Goal: Find specific page/section: Find specific page/section

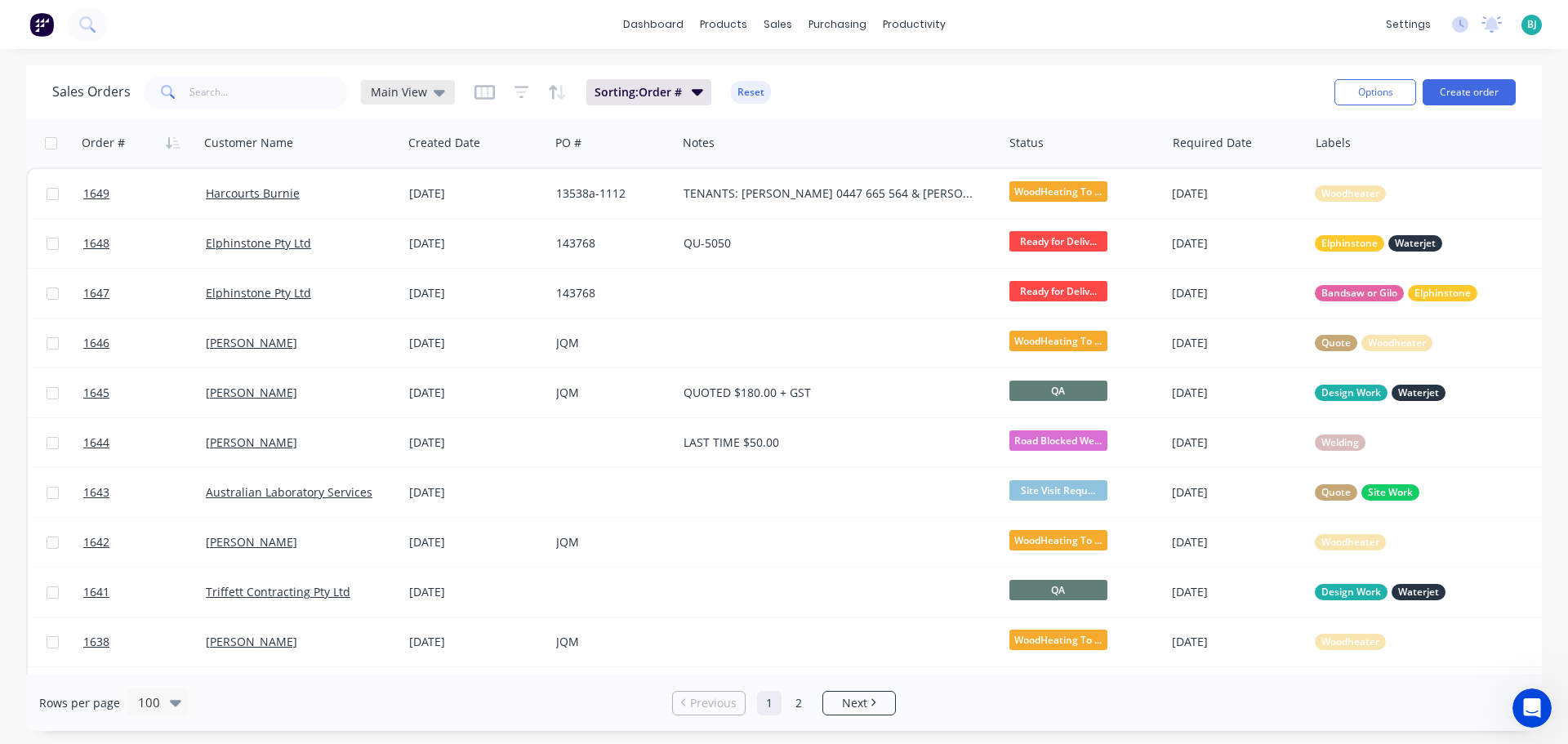
click at [434, 96] on icon at bounding box center [439, 92] width 12 height 18
click at [401, 301] on button "Archived" at bounding box center [459, 296] width 186 height 19
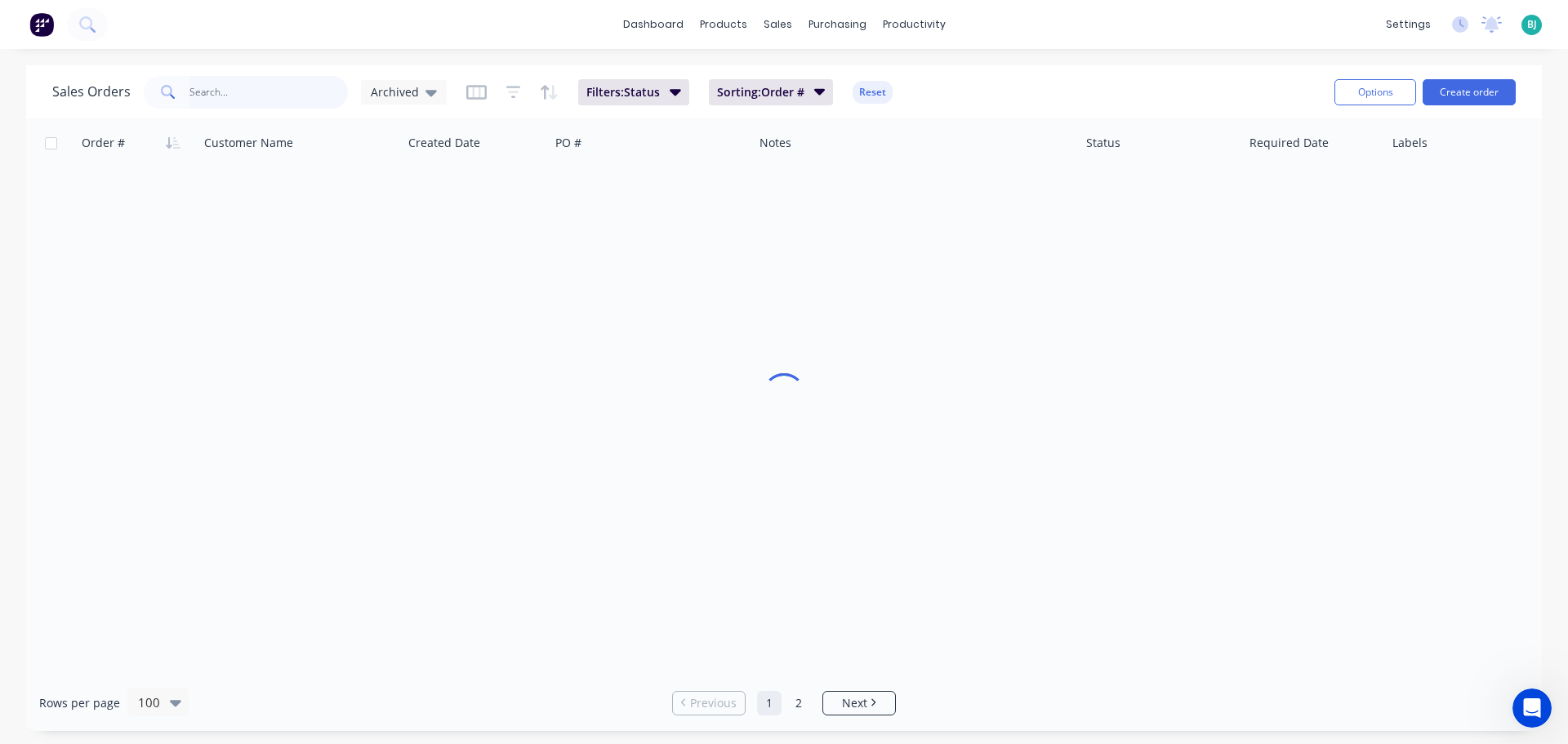
click at [262, 99] on input "text" at bounding box center [269, 91] width 159 height 32
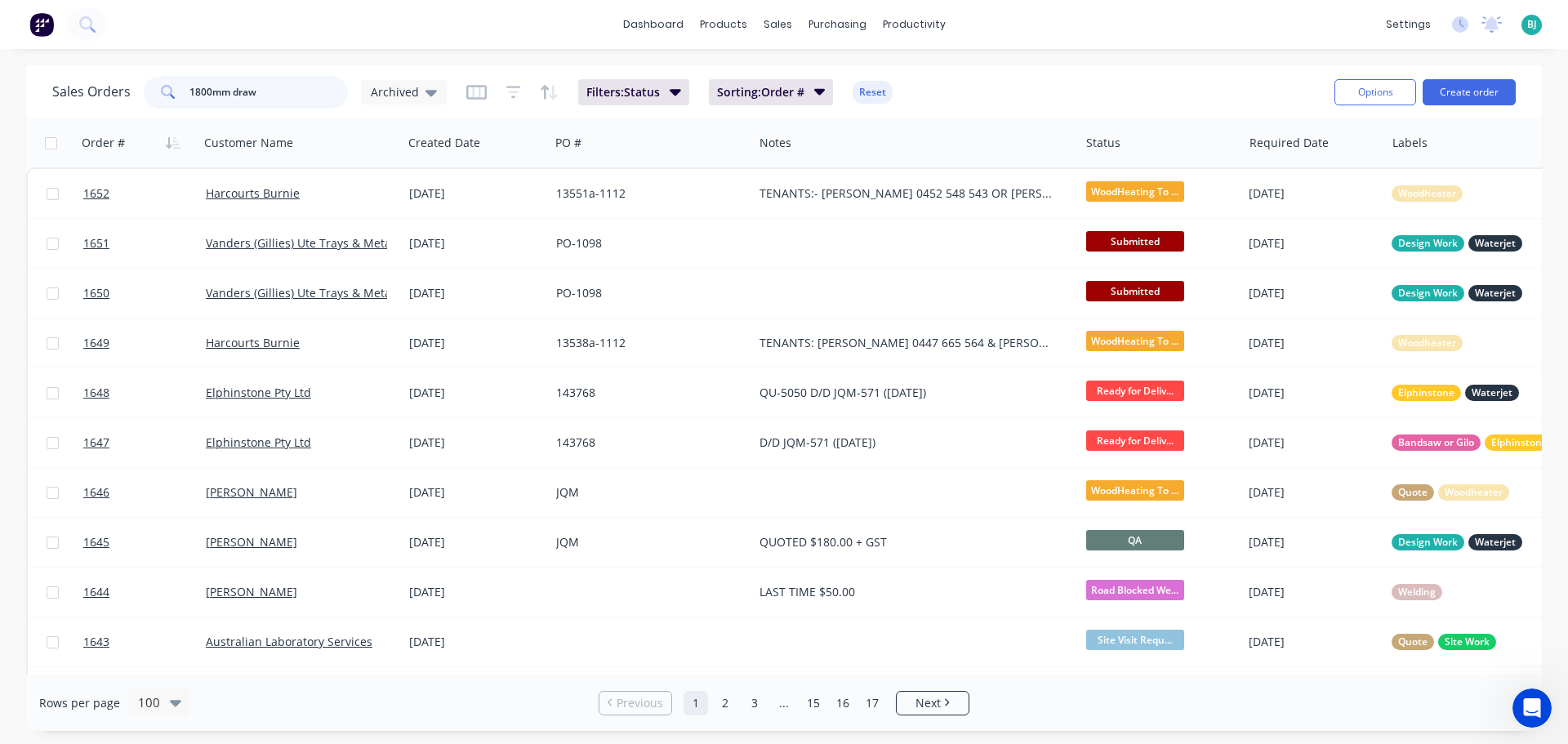
type input "1800mm draw"
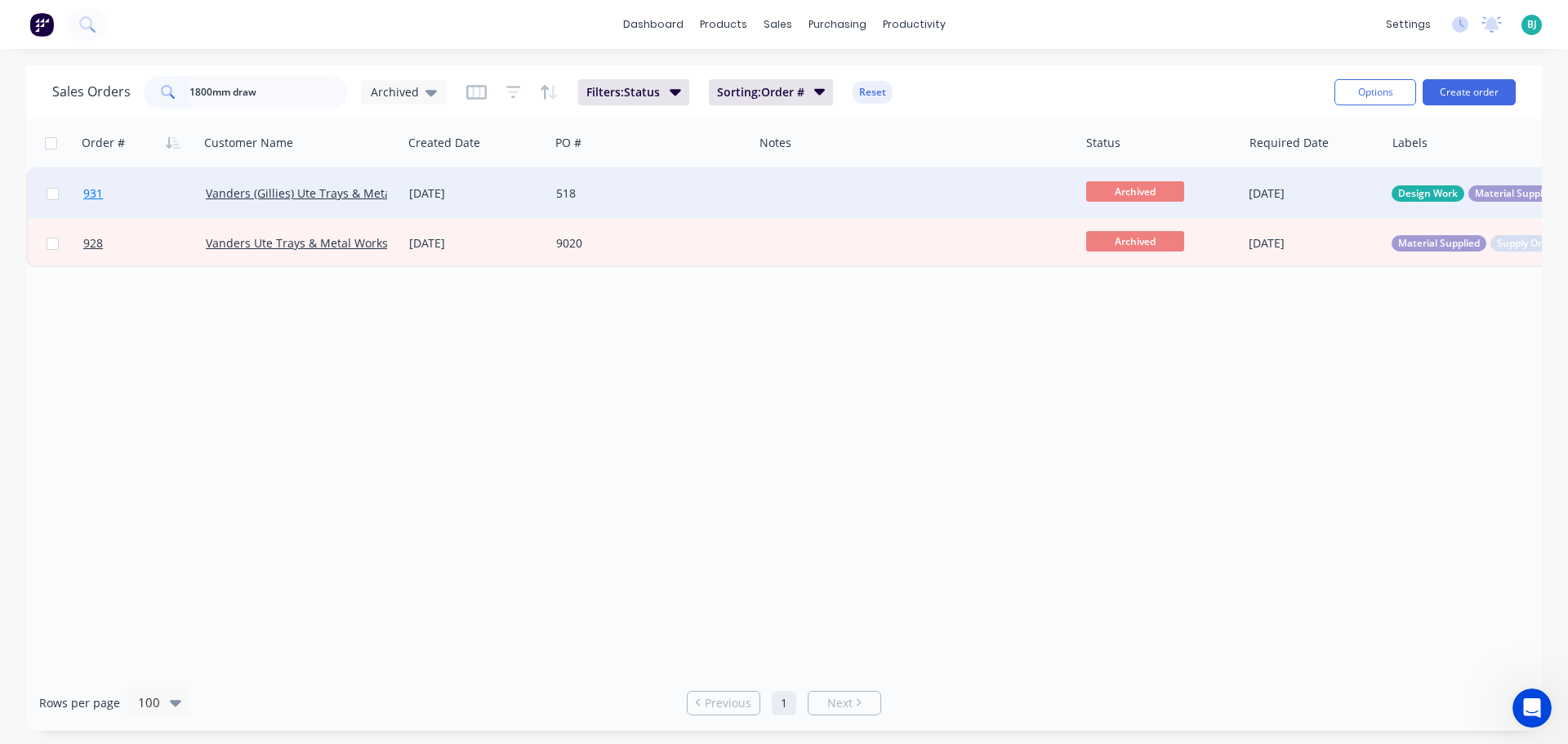
click at [150, 206] on link "931" at bounding box center [145, 193] width 123 height 49
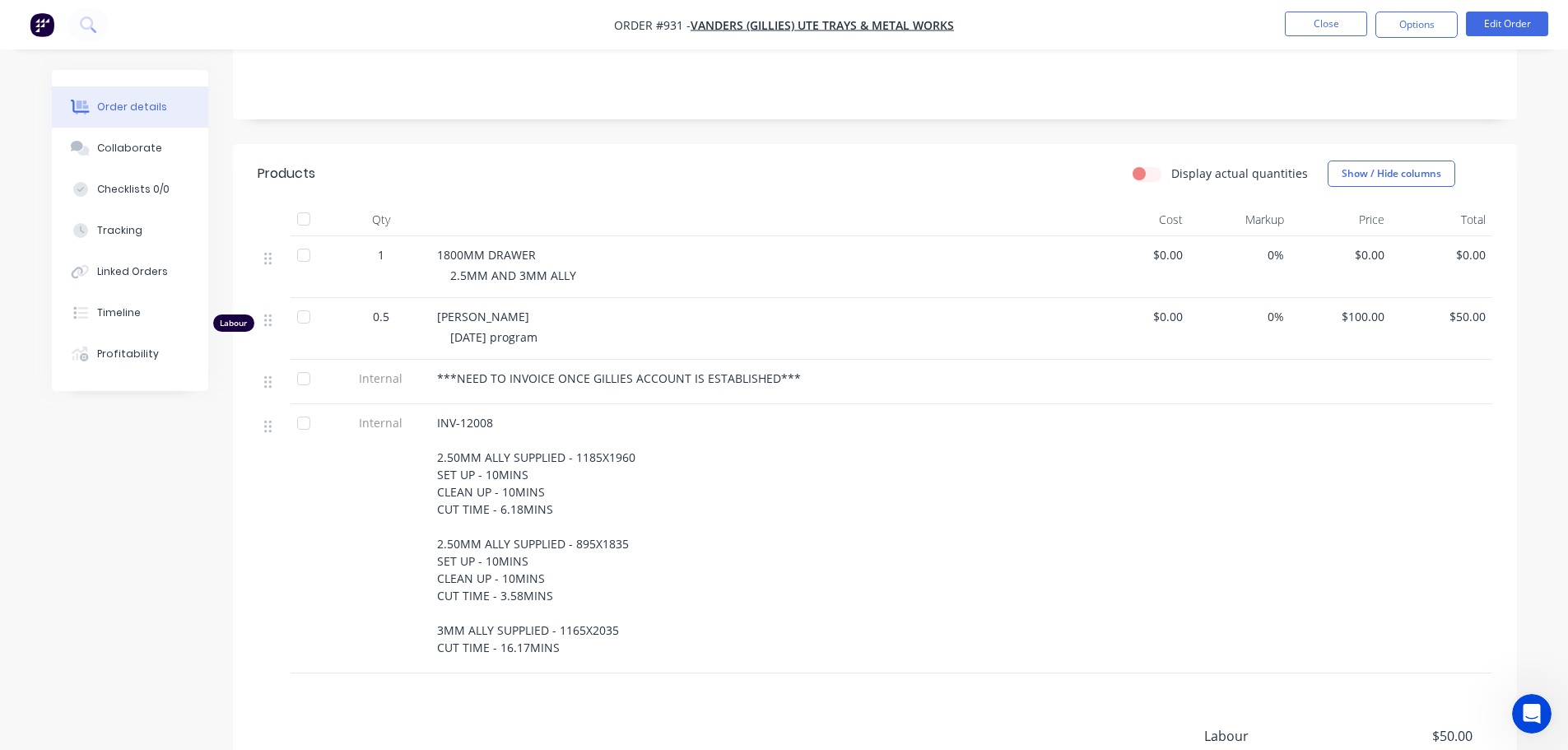
scroll to position [412, 0]
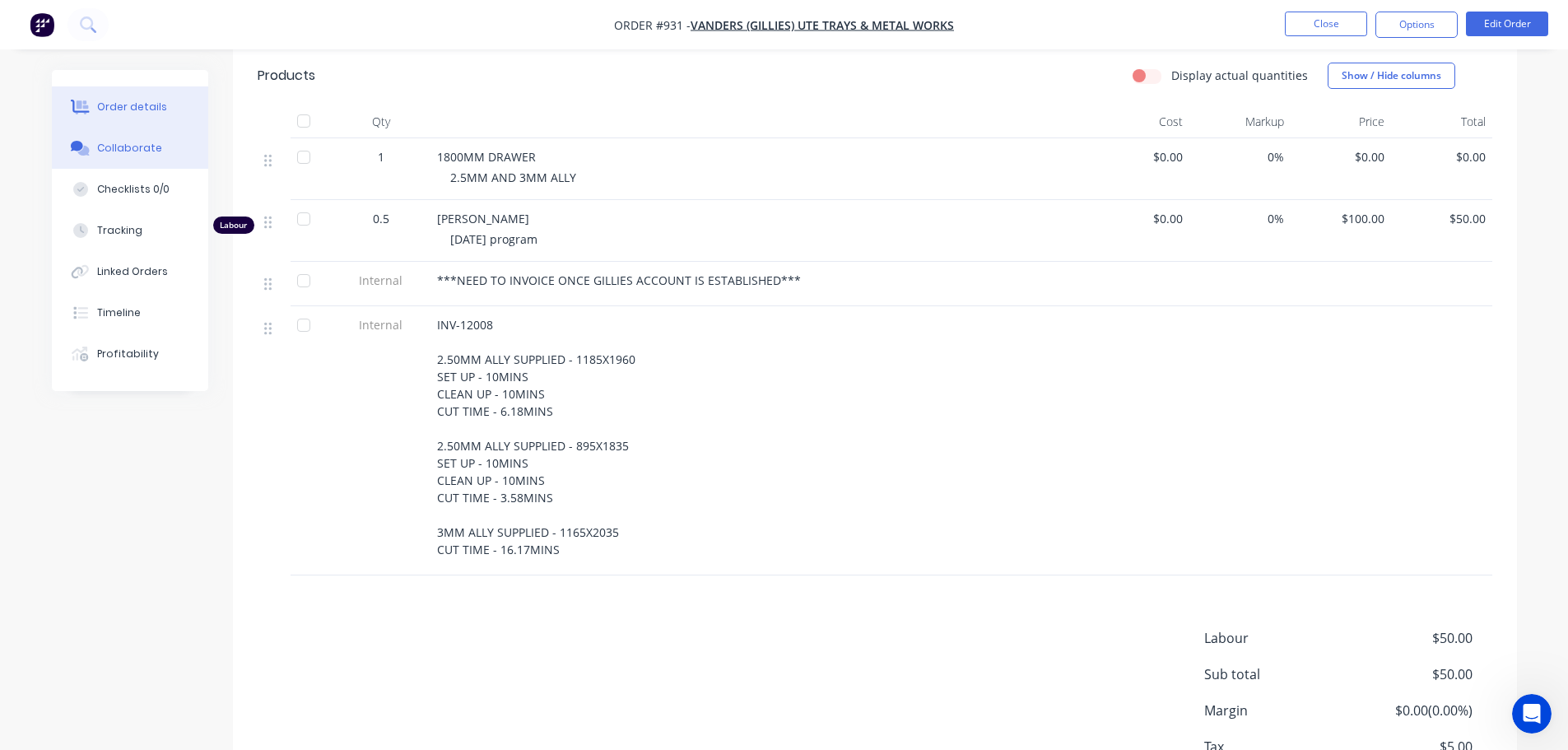
click at [104, 152] on div "Collaborate" at bounding box center [130, 148] width 65 height 15
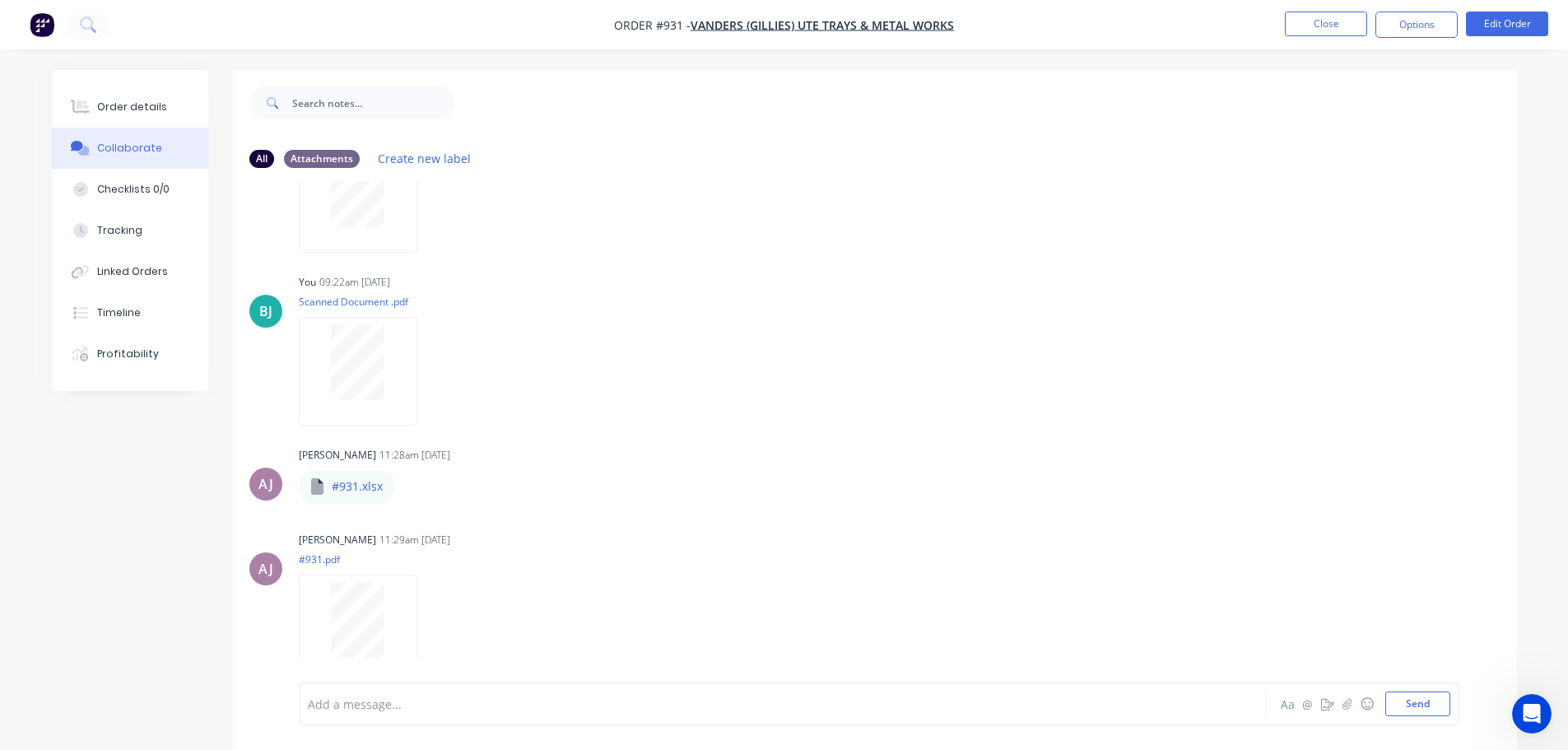
scroll to position [116, 0]
click at [393, 615] on div at bounding box center [358, 612] width 104 height 75
click at [1316, 19] on button "Close" at bounding box center [1326, 24] width 82 height 25
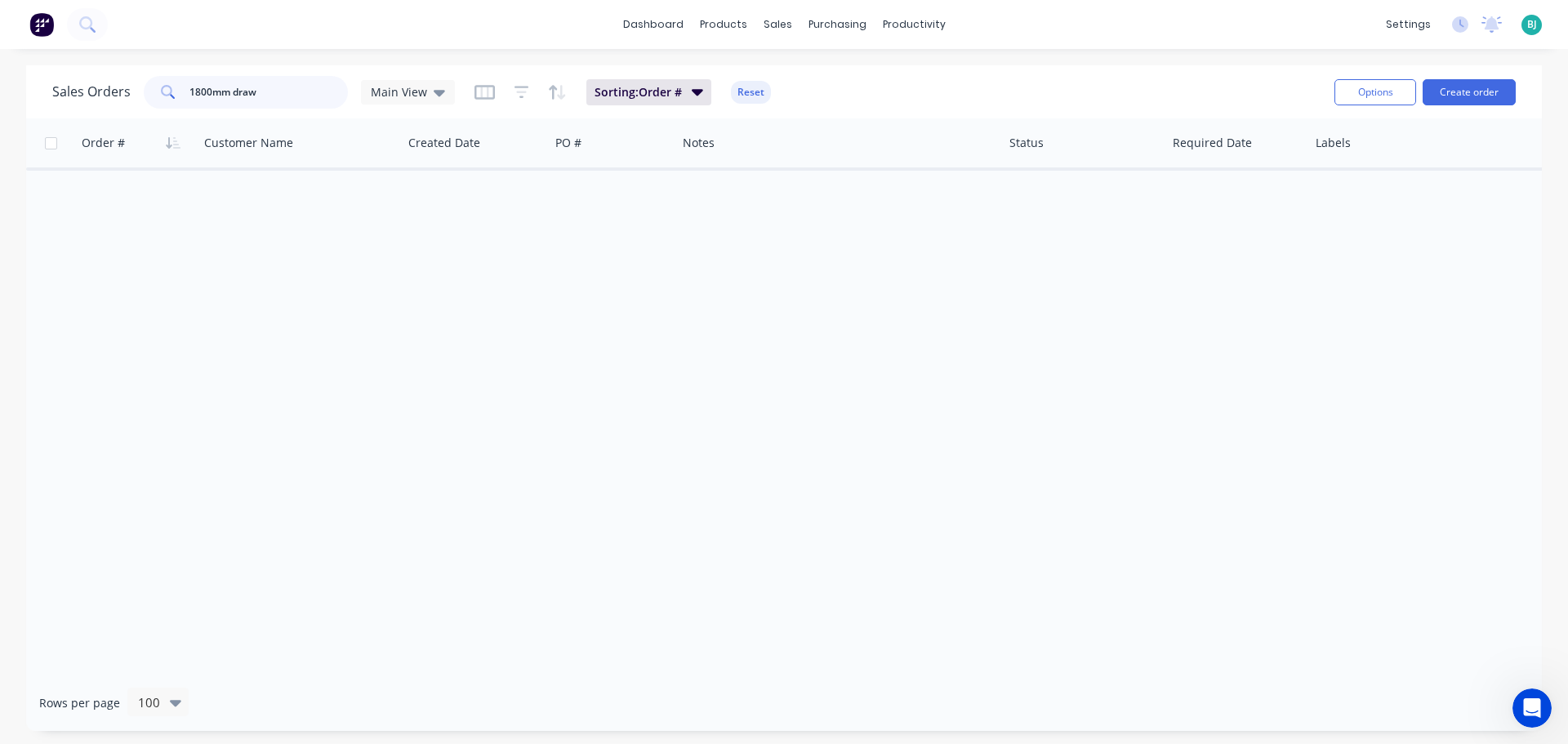
drag, startPoint x: 266, startPoint y: 89, endPoint x: 164, endPoint y: 90, distance: 102.0
click at [164, 90] on div "1800mm draw" at bounding box center [246, 91] width 204 height 32
type input "type 2"
click at [437, 94] on icon at bounding box center [439, 93] width 12 height 7
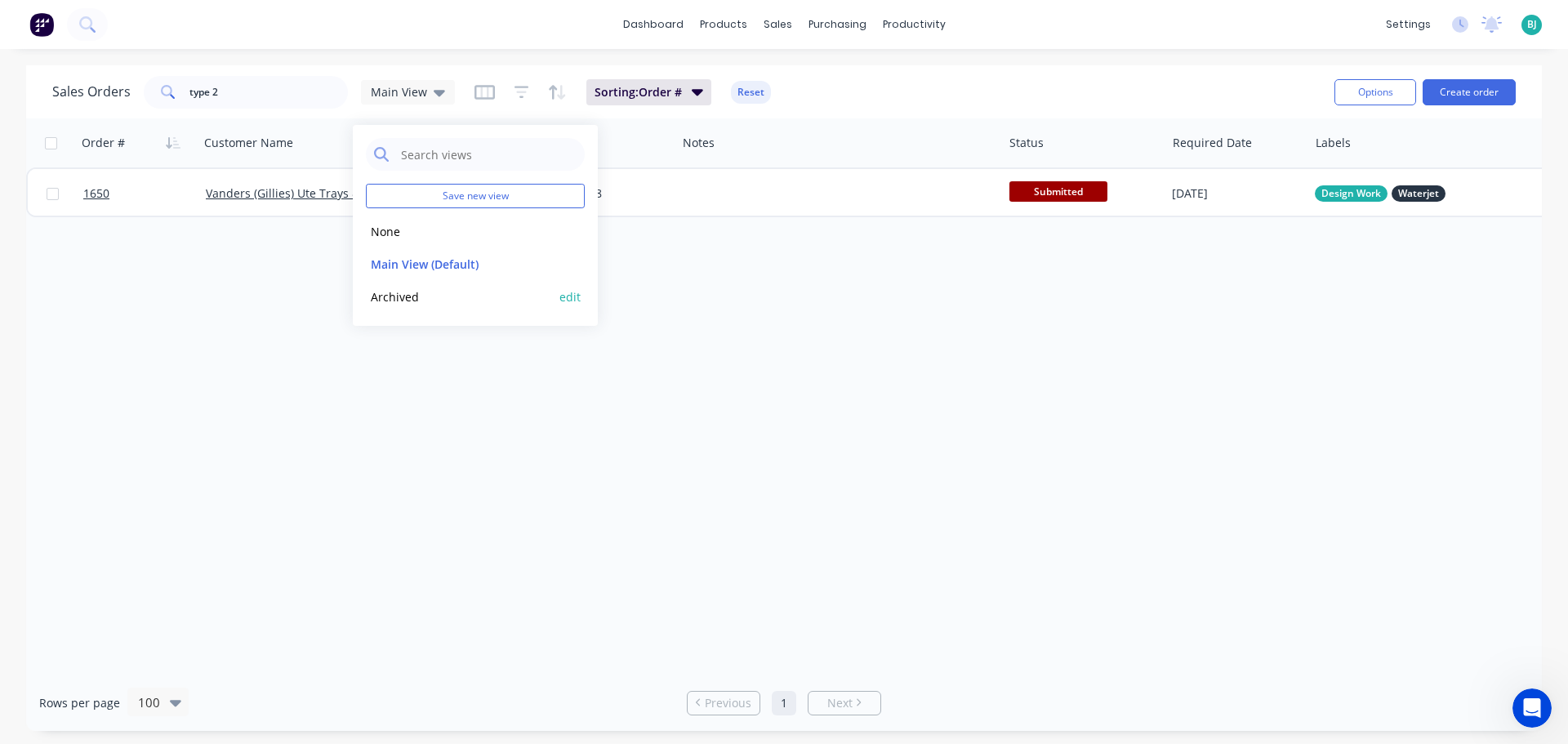
click at [403, 290] on button "Archived" at bounding box center [459, 296] width 186 height 19
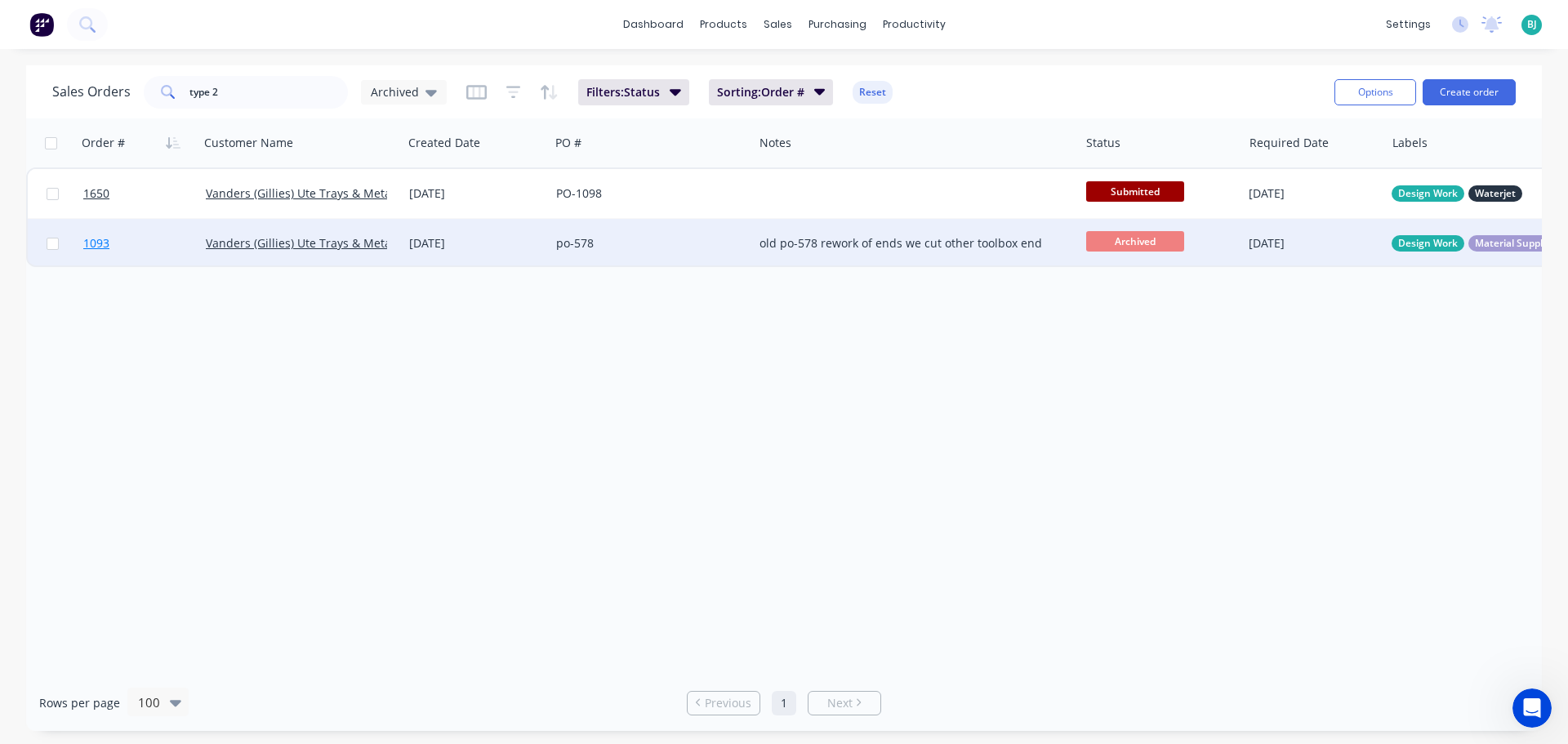
click at [174, 247] on link "1093" at bounding box center [145, 243] width 123 height 49
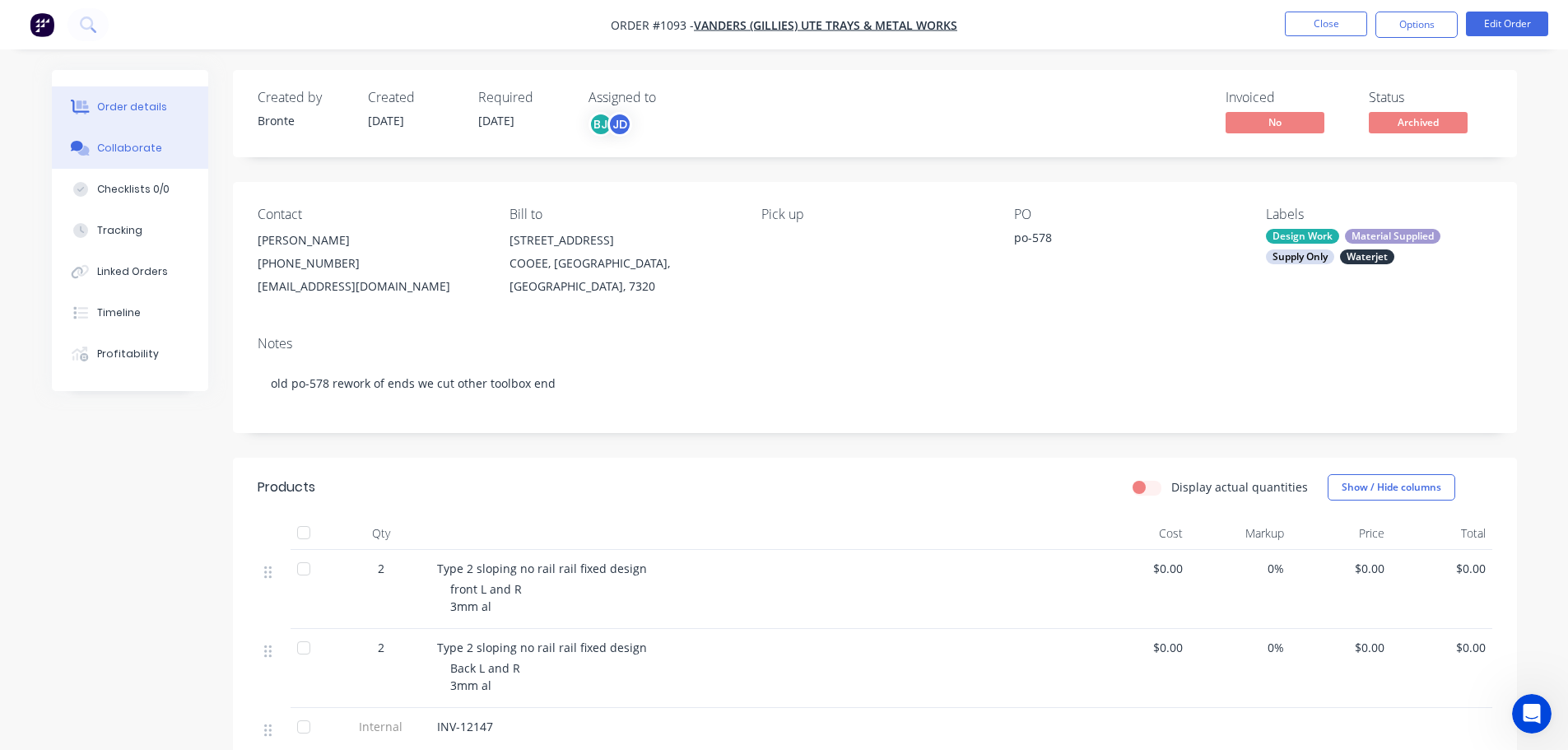
click at [100, 153] on div "Collaborate" at bounding box center [130, 148] width 65 height 15
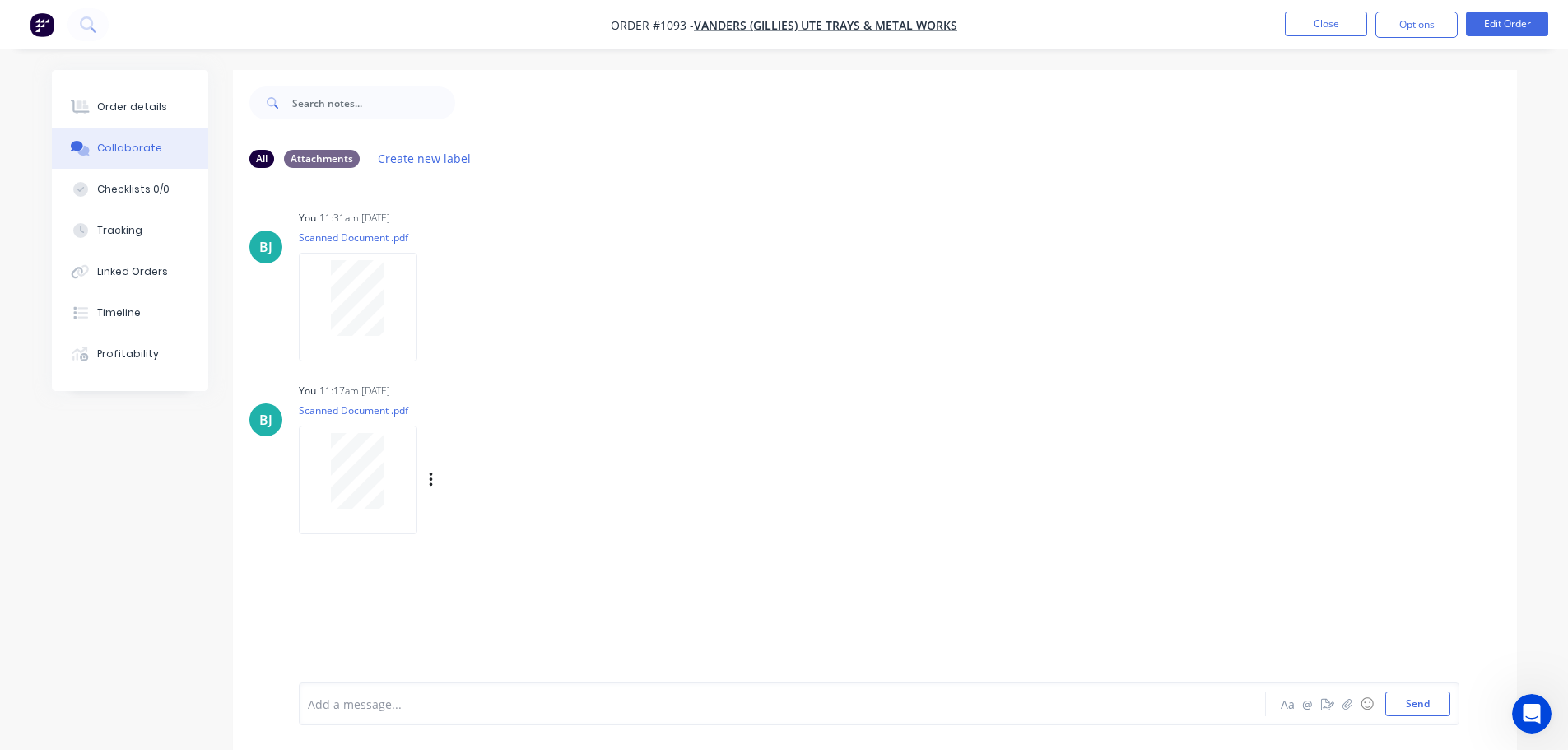
click at [389, 470] on div at bounding box center [358, 470] width 104 height 75
click at [1346, 14] on button "Close" at bounding box center [1326, 24] width 82 height 25
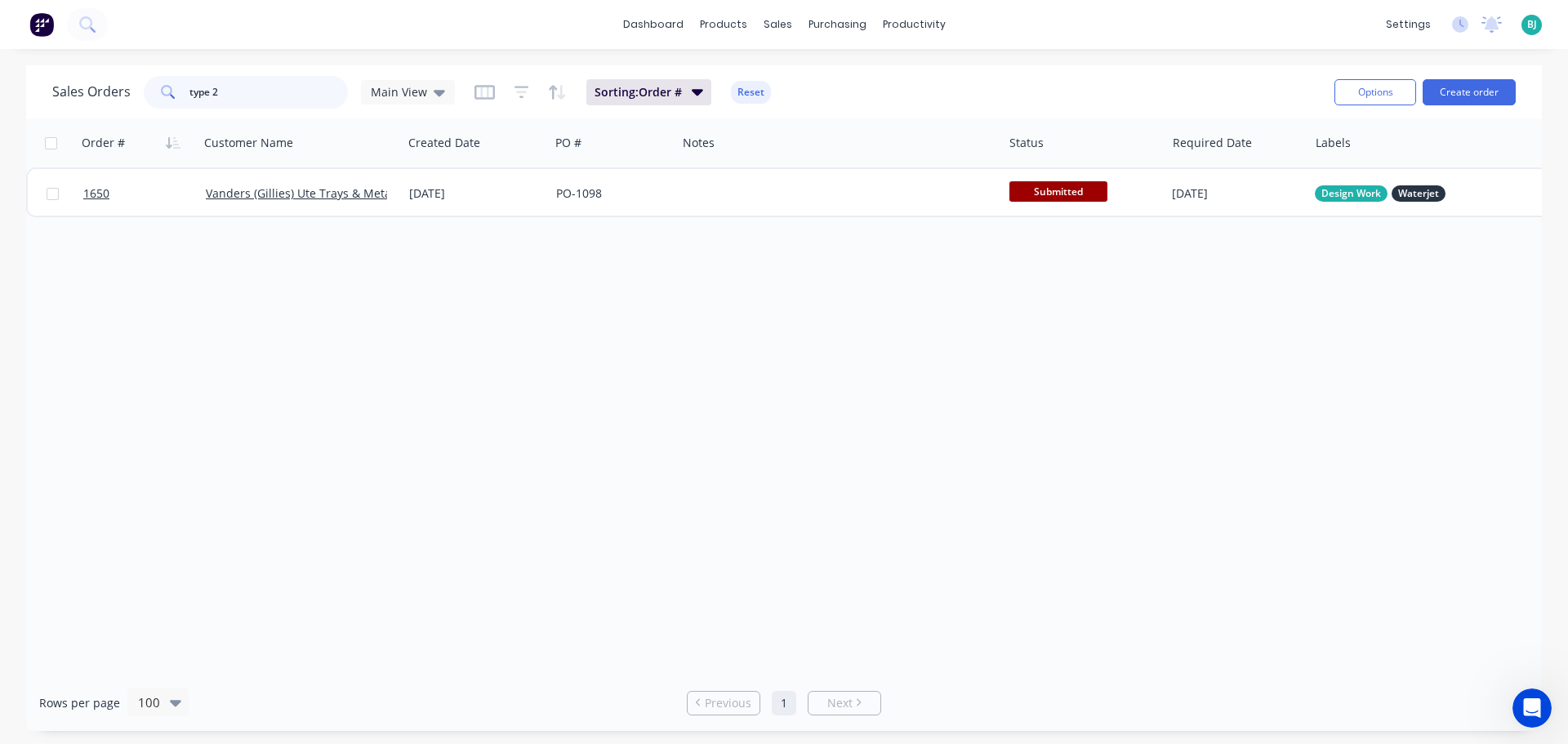
drag, startPoint x: 282, startPoint y: 101, endPoint x: 181, endPoint y: 98, distance: 101.0
click at [181, 98] on div "type 2" at bounding box center [246, 91] width 204 height 32
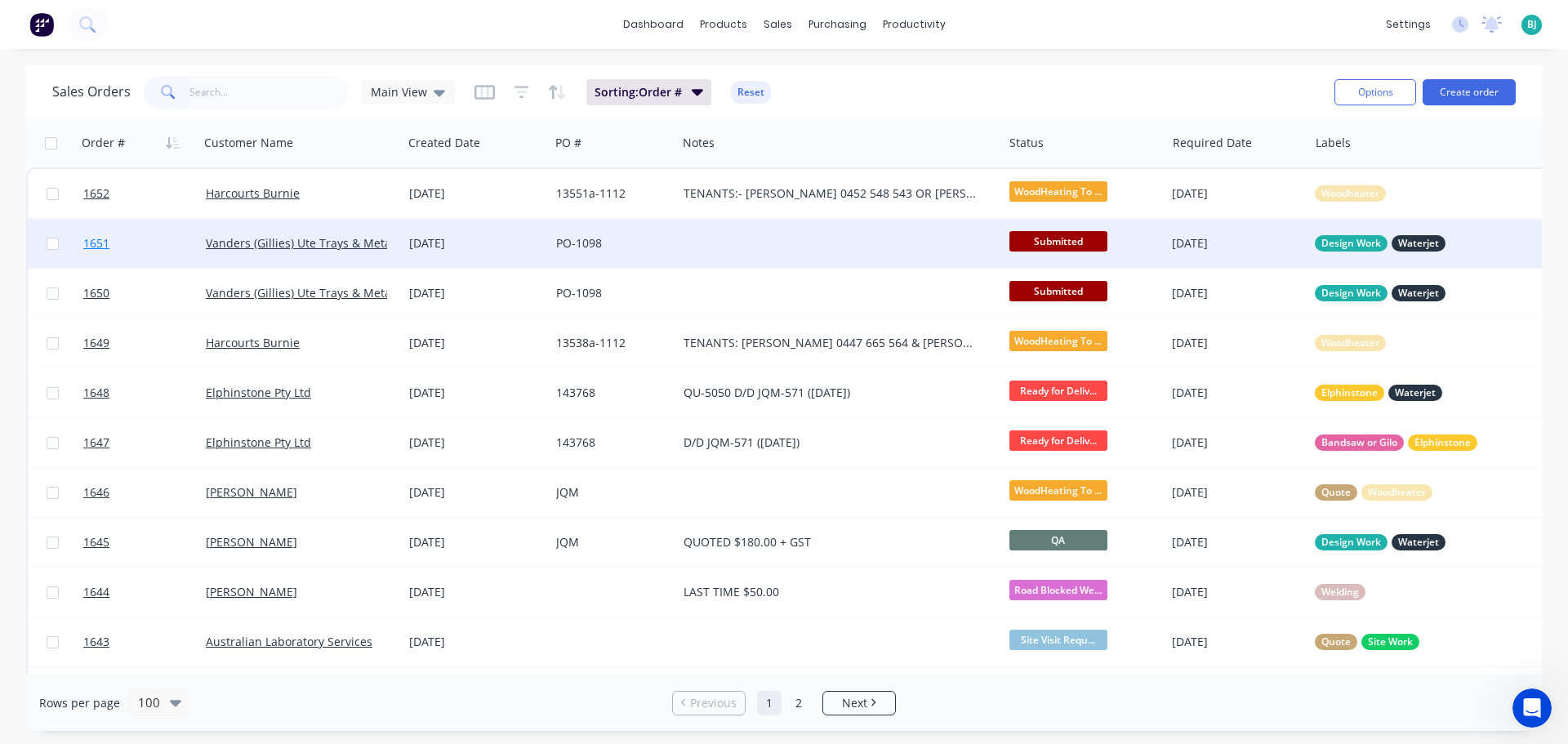
click at [170, 253] on link "1651" at bounding box center [145, 243] width 123 height 49
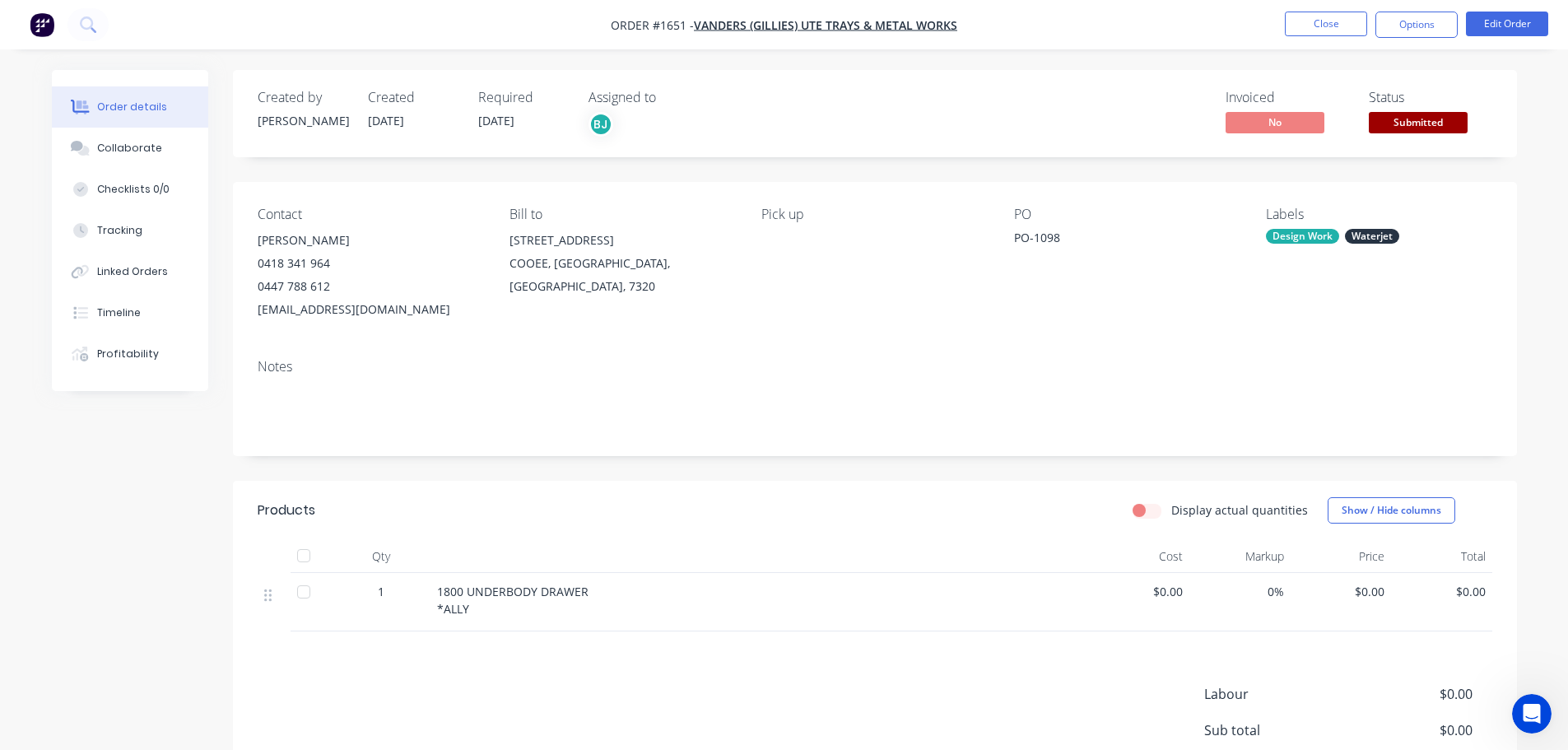
click at [1402, 125] on span "Submitted" at bounding box center [1418, 122] width 99 height 21
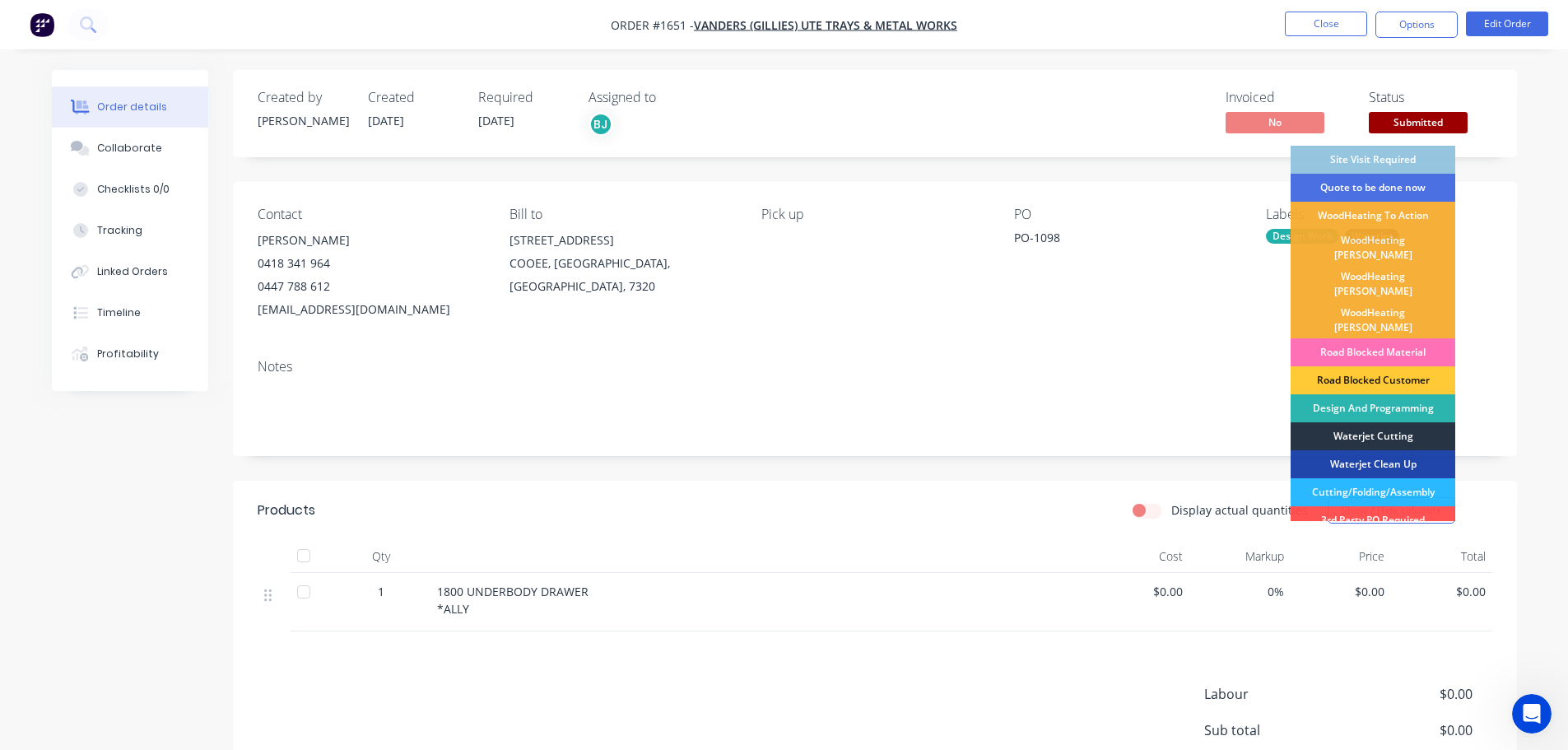
click at [1360, 423] on div "Waterjet Cutting" at bounding box center [1373, 436] width 165 height 28
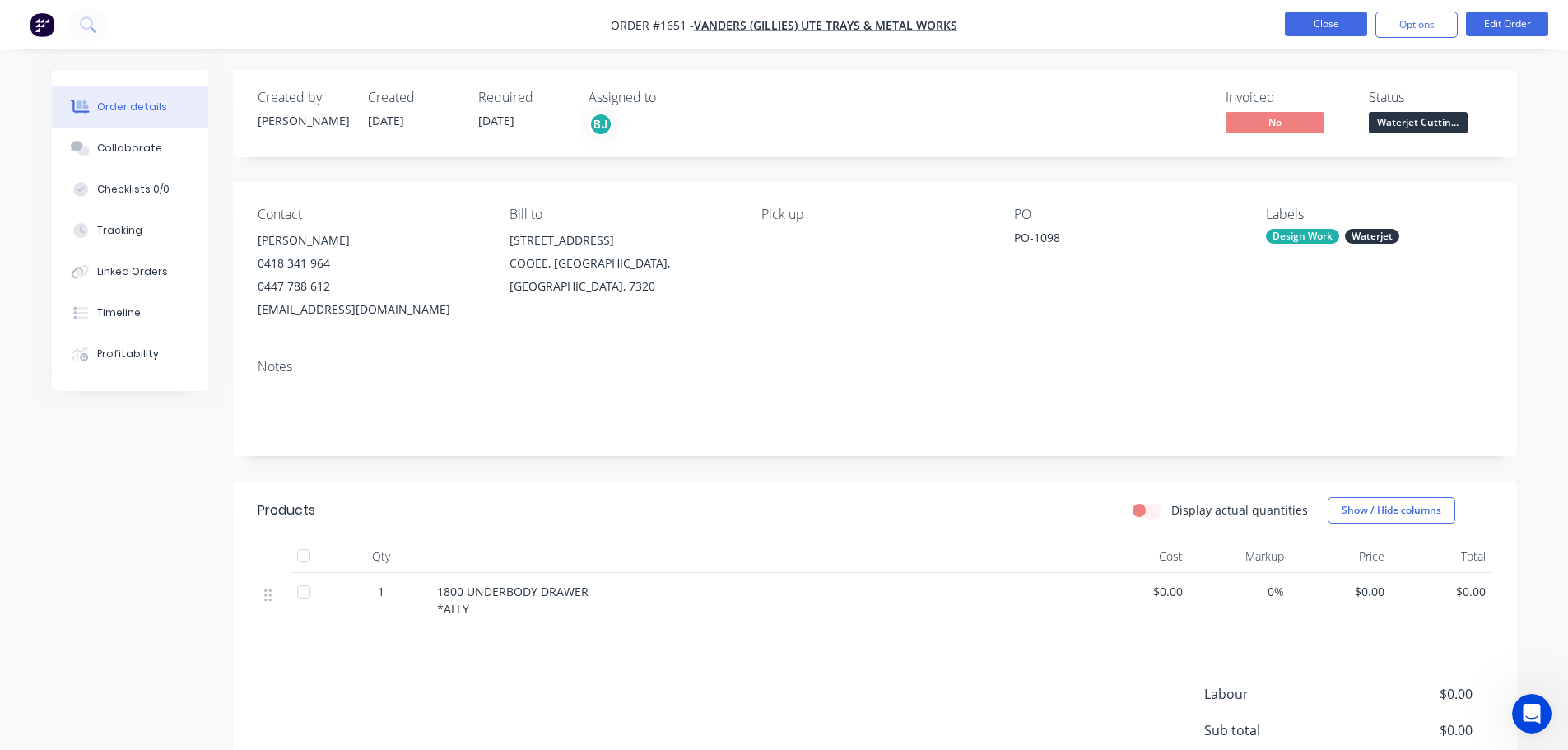
click at [1329, 20] on button "Close" at bounding box center [1326, 24] width 82 height 25
